Goal: Transaction & Acquisition: Obtain resource

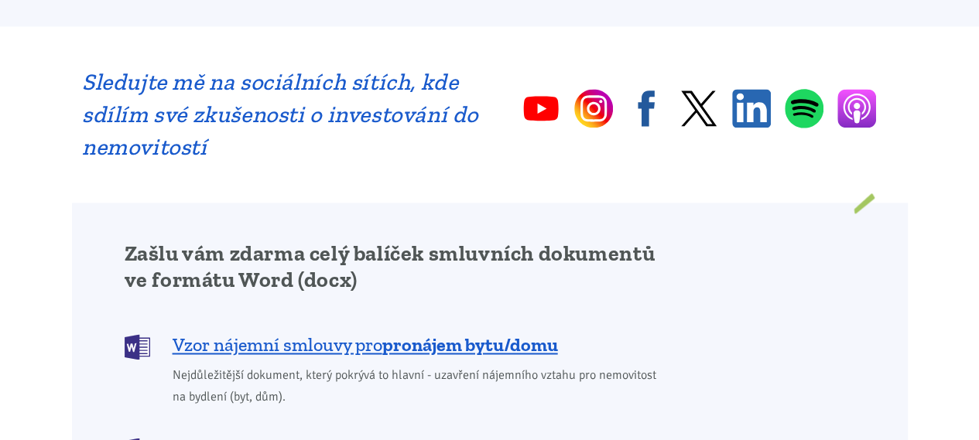
scroll to position [1161, 0]
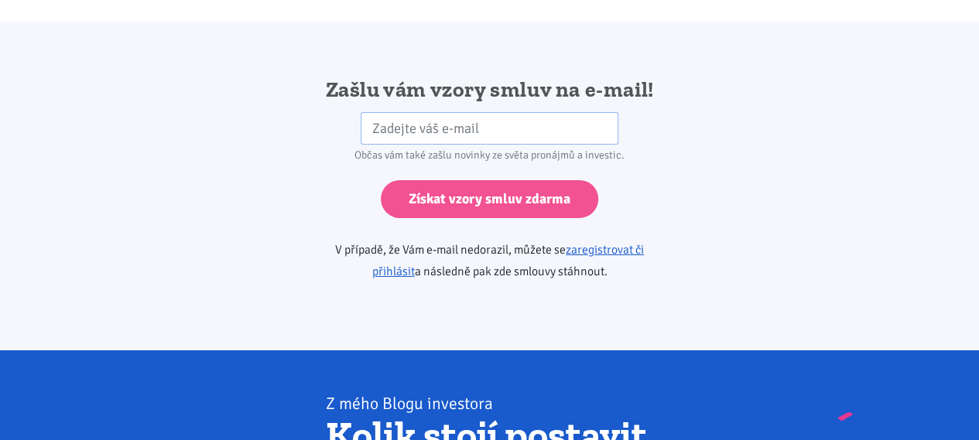
scroll to position [2585, 0]
click at [566, 112] on input "email" at bounding box center [490, 128] width 258 height 33
type input "l.lomp@seznam.cz"
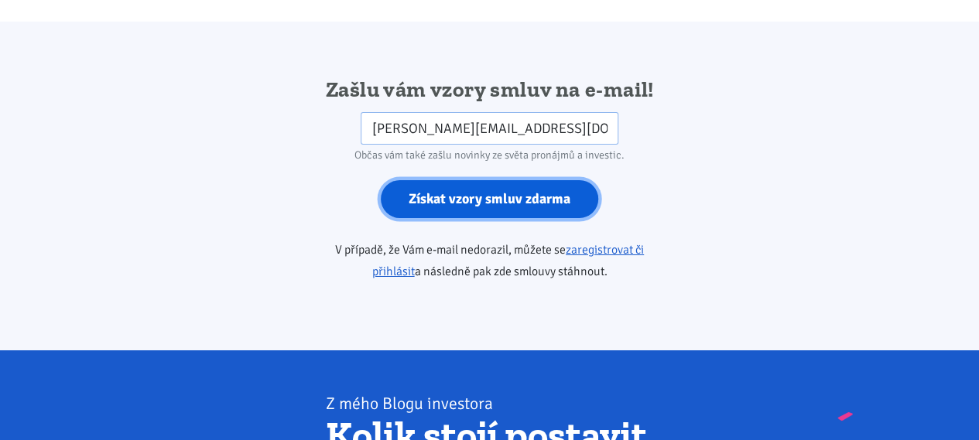
click at [505, 180] on input "Získat vzory smluv zdarma" at bounding box center [489, 199] width 217 height 38
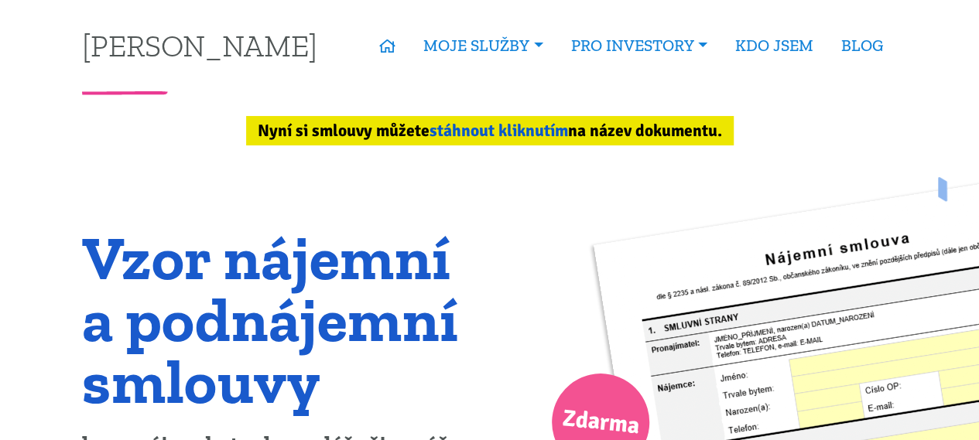
click at [487, 121] on link "stáhnout kliknutím" at bounding box center [498, 131] width 139 height 20
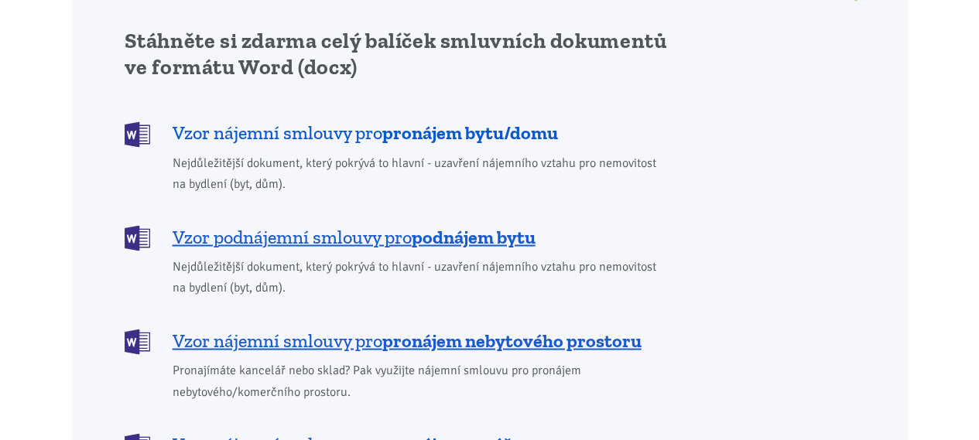
scroll to position [1302, 0]
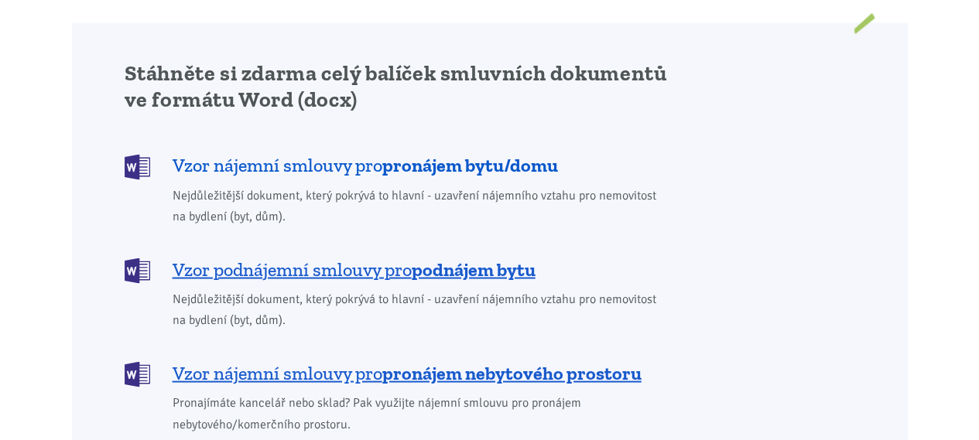
click at [340, 152] on span "Vzor nájemní smlouvy pro pronájem bytu/domu" at bounding box center [365, 164] width 385 height 25
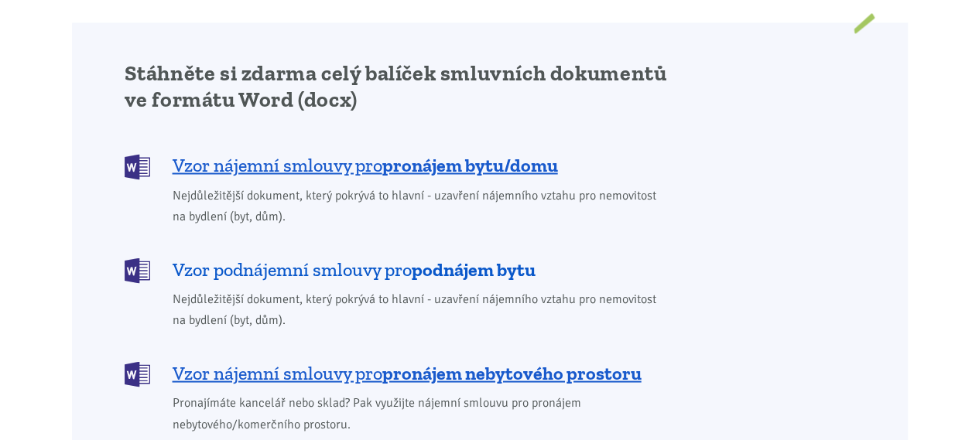
click at [432, 258] on b "podnájem bytu" at bounding box center [474, 269] width 124 height 22
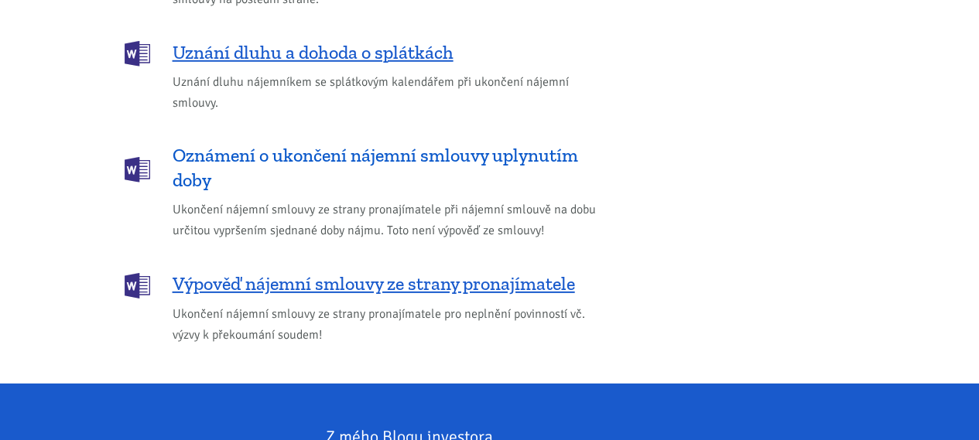
scroll to position [2308, 0]
